Goal: Information Seeking & Learning: Compare options

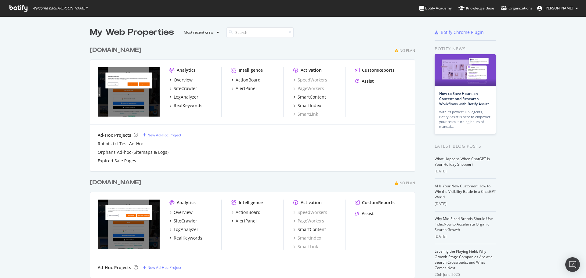
scroll to position [235, 326]
click at [191, 96] on div "LogAnalyzer" at bounding box center [186, 97] width 25 height 6
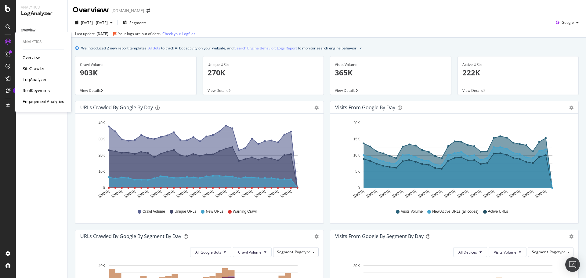
click at [30, 92] on div "RealKeywords" at bounding box center [36, 91] width 27 height 6
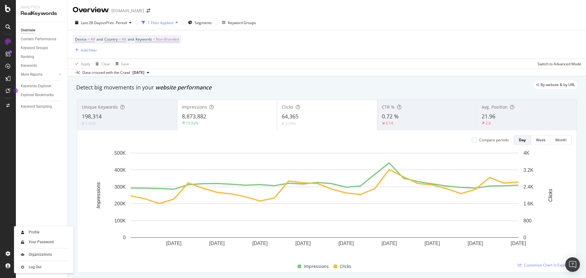
click at [36, 234] on div "Profile" at bounding box center [34, 232] width 11 height 5
click at [29, 242] on div "Configure and access your website analyses" at bounding box center [55, 241] width 73 height 5
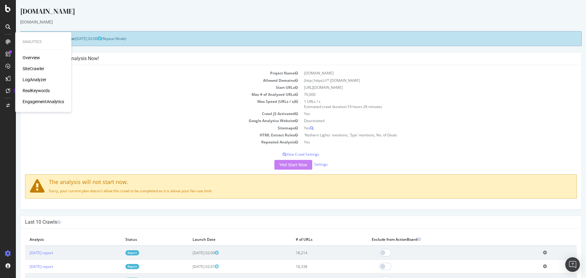
click at [37, 92] on div "RealKeywords" at bounding box center [36, 91] width 27 height 6
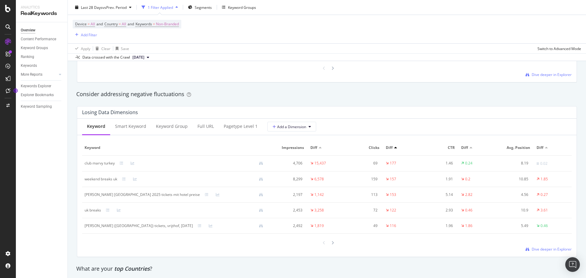
scroll to position [702, 0]
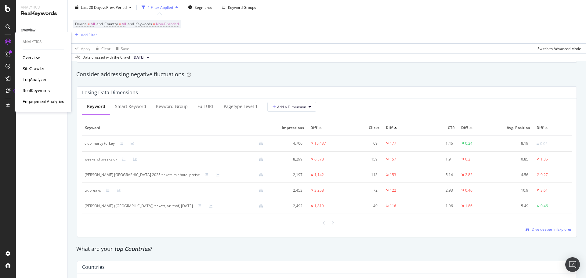
click at [37, 57] on div "Overview" at bounding box center [31, 58] width 17 height 6
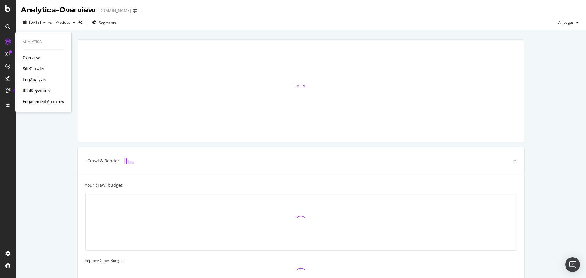
click at [33, 92] on div "RealKeywords" at bounding box center [36, 91] width 27 height 6
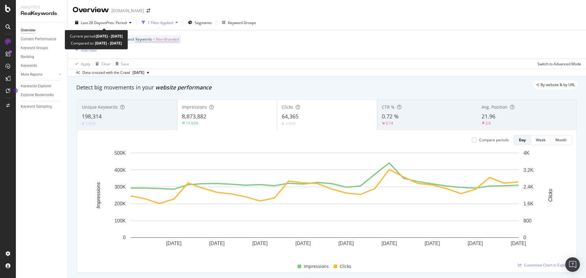
click at [96, 22] on span "Last 28 Days" at bounding box center [92, 22] width 22 height 5
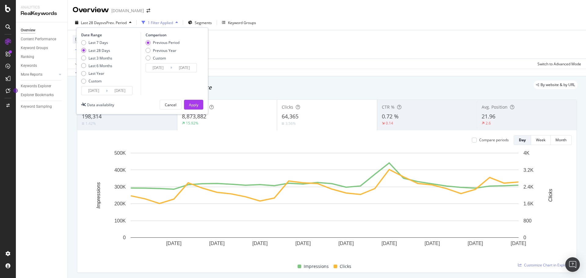
click at [161, 51] on div "Previous Year" at bounding box center [165, 50] width 24 height 5
type input "[DATE]"
click at [199, 106] on button "Apply" at bounding box center [193, 105] width 19 height 10
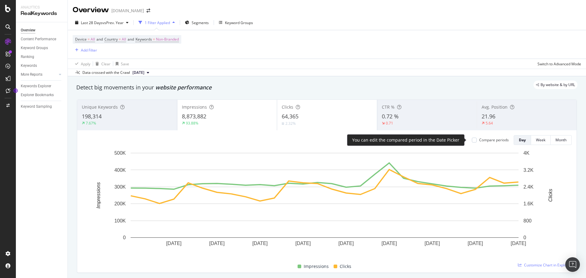
click at [472, 143] on div "Compare periods" at bounding box center [490, 139] width 37 height 5
click at [472, 140] on div at bounding box center [474, 140] width 5 height 5
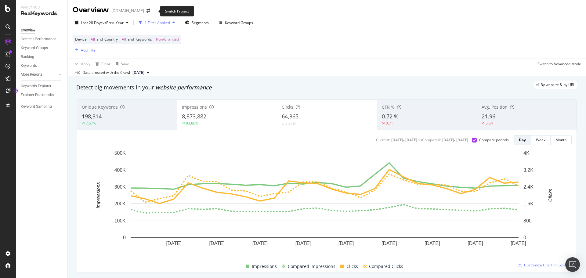
click at [150, 11] on icon "arrow-right-arrow-left" at bounding box center [149, 11] width 4 height 4
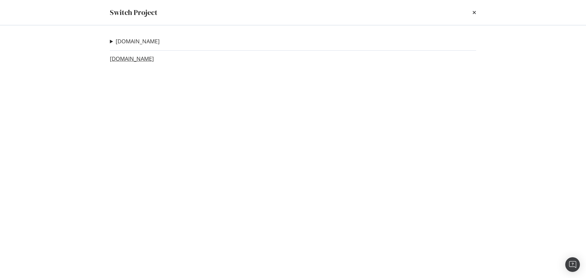
click at [145, 57] on link "[DOMAIN_NAME]" at bounding box center [132, 59] width 44 height 6
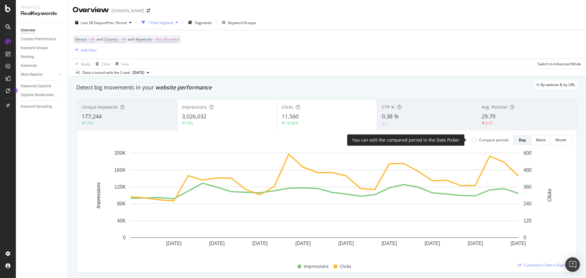
click at [473, 141] on div "Compare periods" at bounding box center [490, 139] width 37 height 5
click at [472, 140] on div at bounding box center [474, 140] width 5 height 5
